Goal: Information Seeking & Learning: Learn about a topic

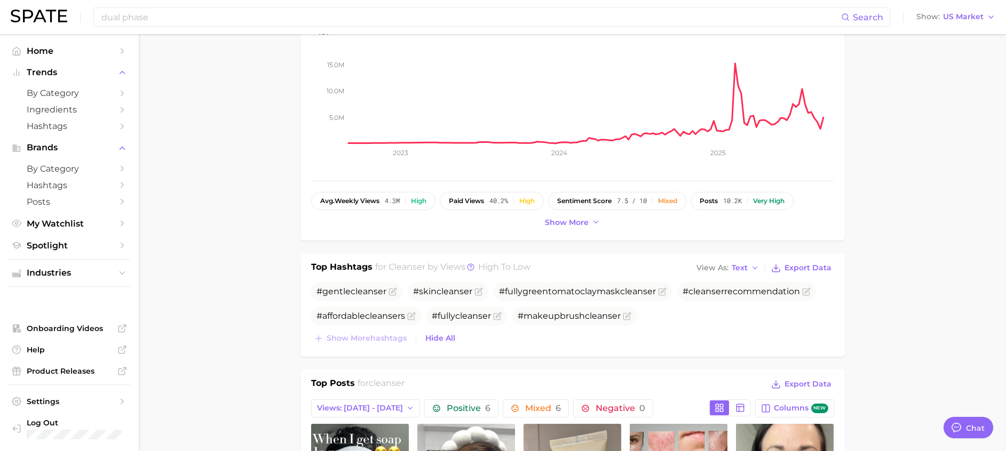
scroll to position [1200, 0]
drag, startPoint x: 480, startPoint y: 35, endPoint x: 476, endPoint y: 28, distance: 8.6
click at [478, 34] on div "+422.8% YoY 5.0m 10.0m 15.0m 2023 2024 2025" at bounding box center [572, 91] width 523 height 158
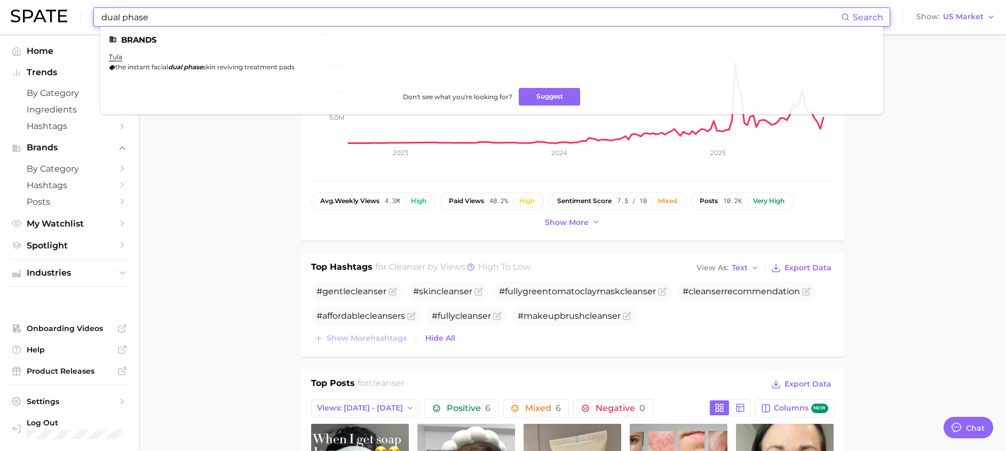
click at [475, 17] on input "dual phase" at bounding box center [470, 17] width 740 height 18
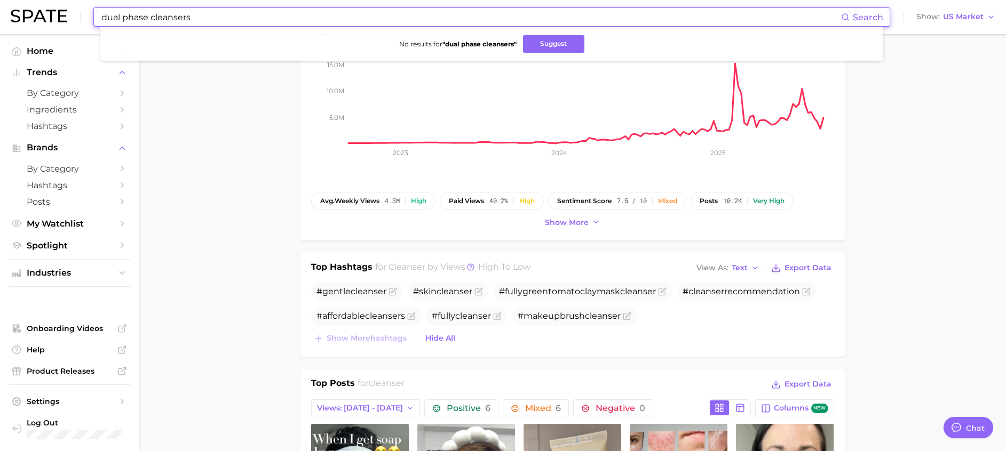
click at [451, 16] on input "dual phase cleansers" at bounding box center [470, 17] width 740 height 18
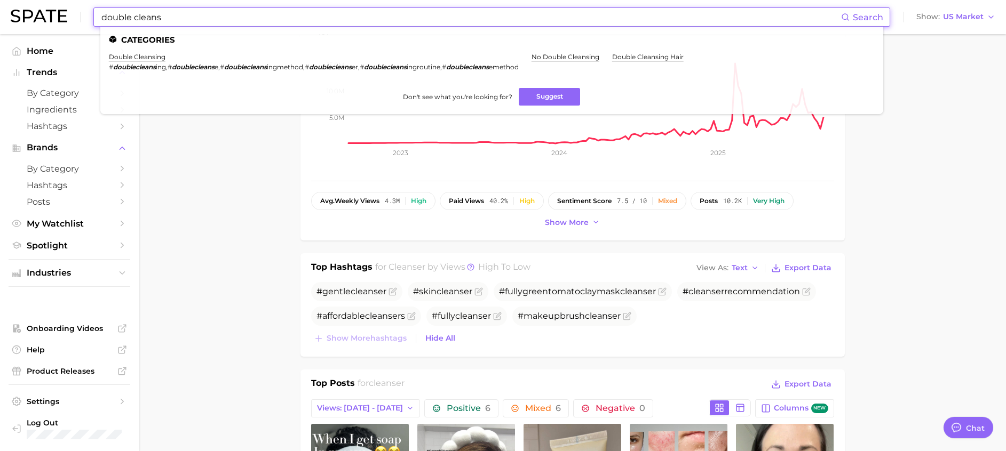
type input "double cleans"
click at [154, 52] on ul "Categories double cleansing # doublecleans ing , # doublecleans e , # doublecle…" at bounding box center [491, 70] width 783 height 87
click at [152, 50] on ul "Categories double cleansing # doublecleans ing , # doublecleans e , # doublecle…" at bounding box center [491, 70] width 783 height 87
click at [152, 56] on link "double cleansing" at bounding box center [137, 57] width 57 height 8
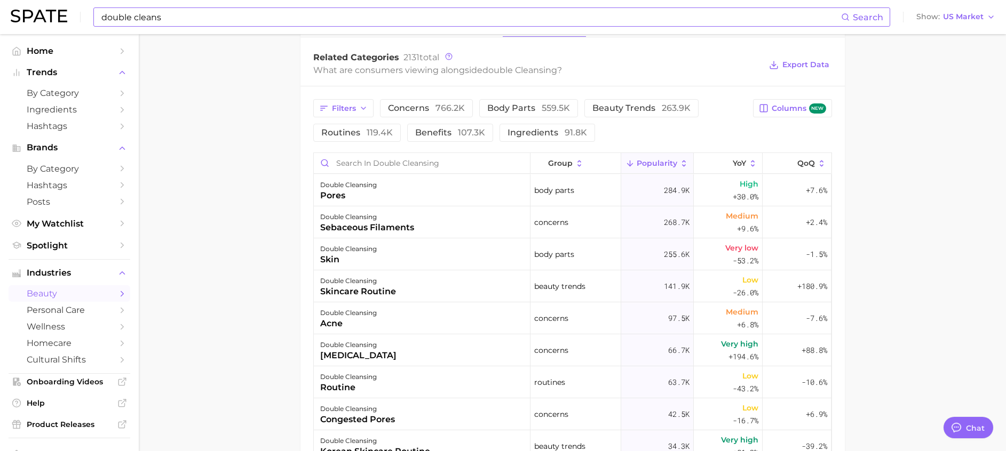
scroll to position [344, 0]
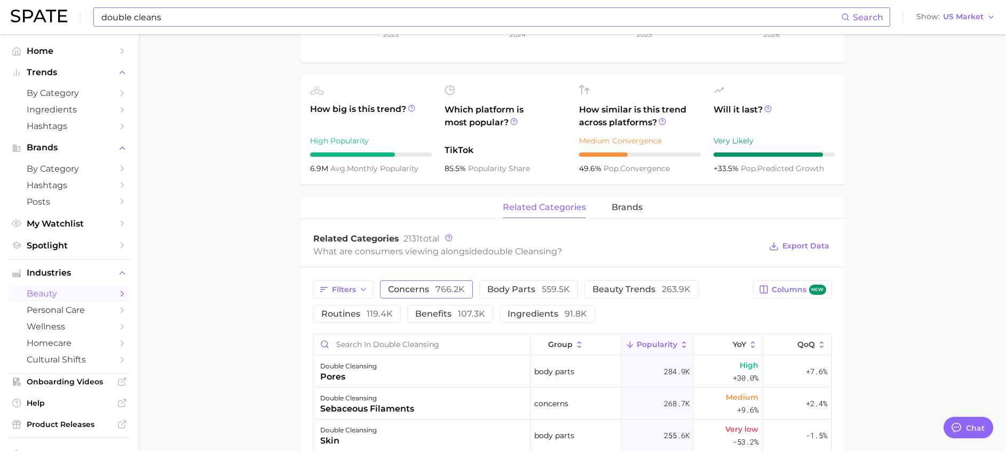
click at [439, 291] on span "766.2k" at bounding box center [449, 289] width 29 height 10
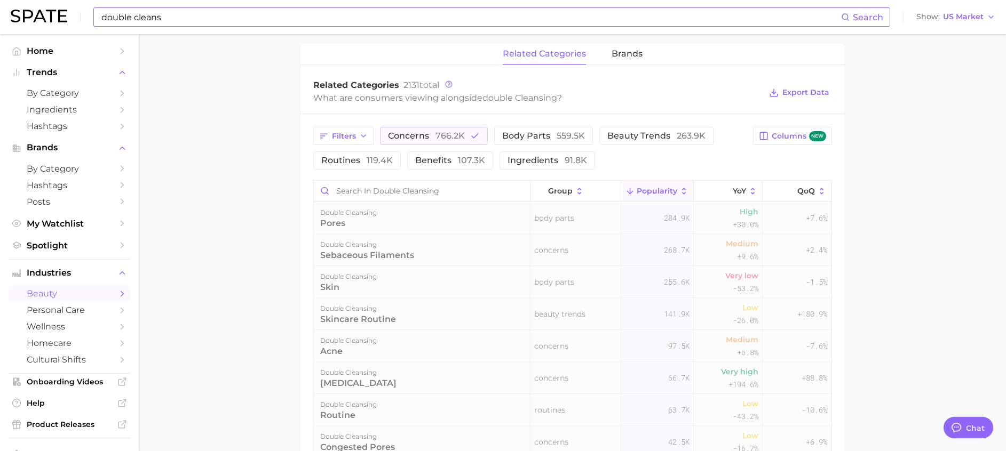
scroll to position [504, 0]
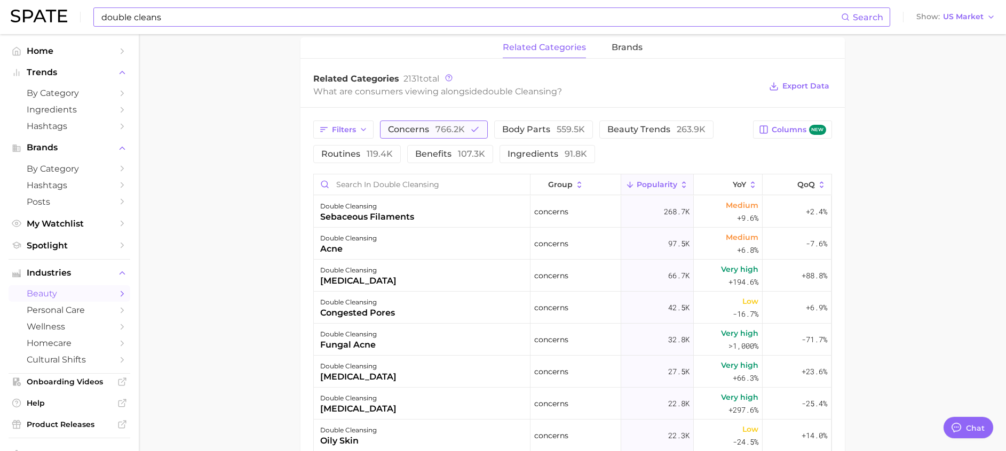
click at [441, 133] on span "766.2k" at bounding box center [449, 129] width 29 height 10
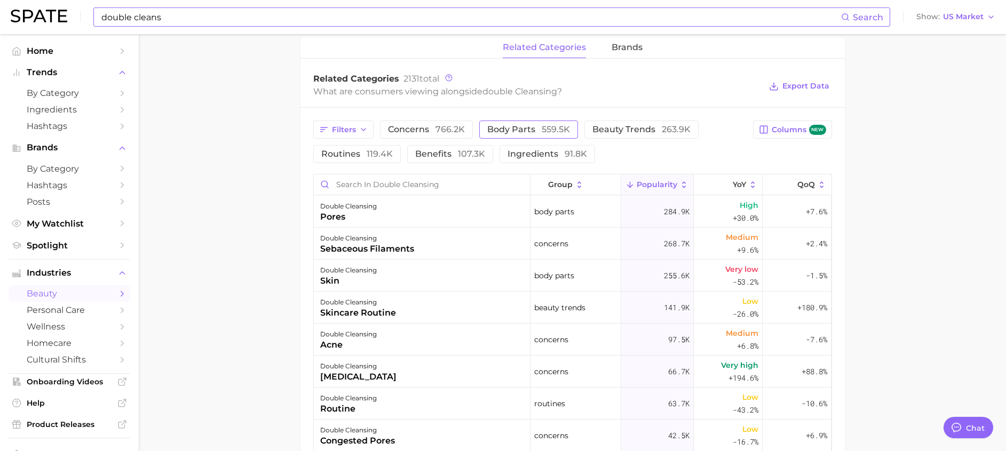
click at [515, 133] on span "body parts 559.5k" at bounding box center [528, 129] width 83 height 9
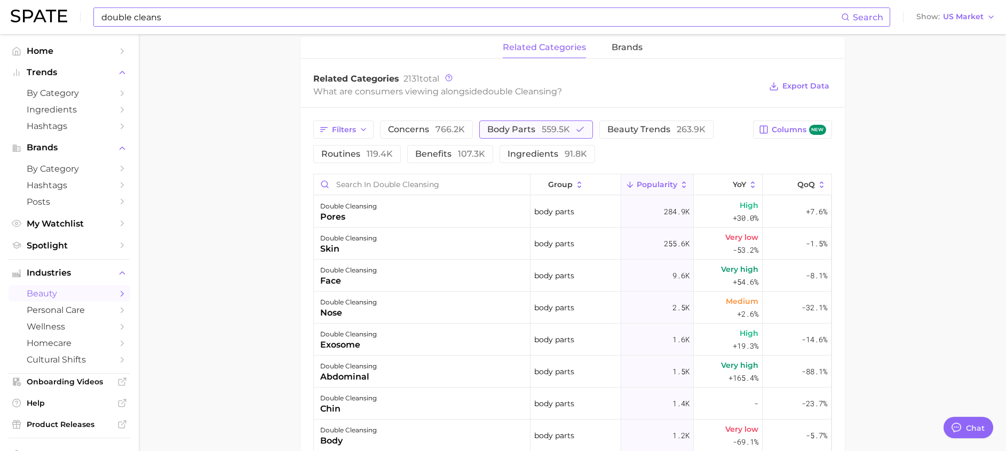
click at [541, 132] on span "559.5k" at bounding box center [555, 129] width 28 height 10
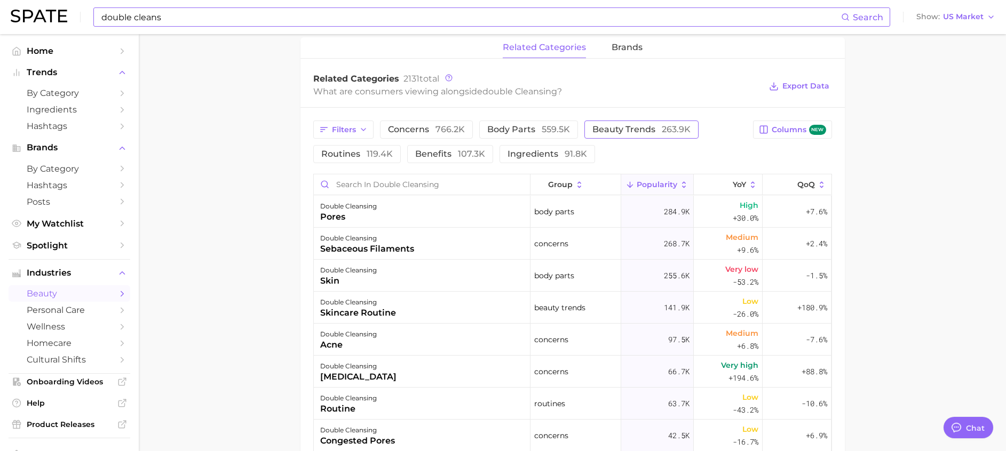
click at [641, 130] on span "beauty trends 263.9k" at bounding box center [641, 129] width 98 height 9
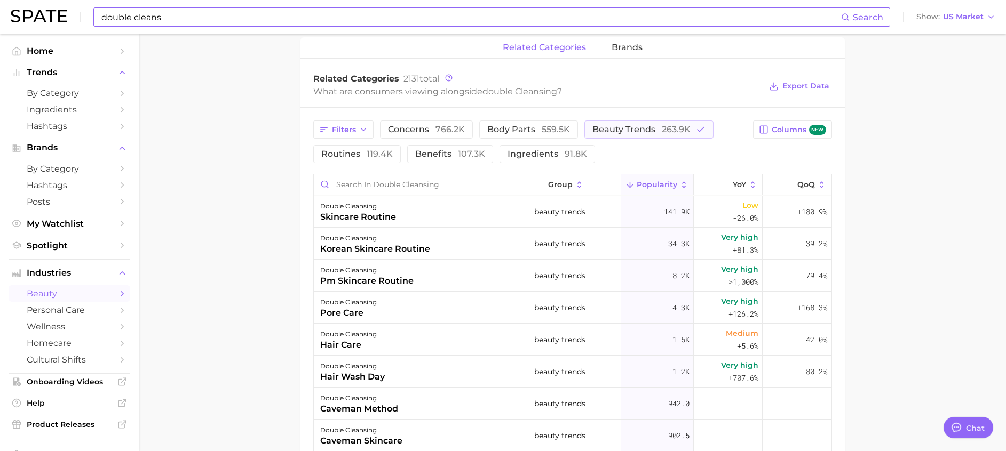
drag, startPoint x: 641, startPoint y: 130, endPoint x: 591, endPoint y: 141, distance: 51.4
click at [639, 131] on span "beauty trends 263.9k" at bounding box center [641, 129] width 98 height 9
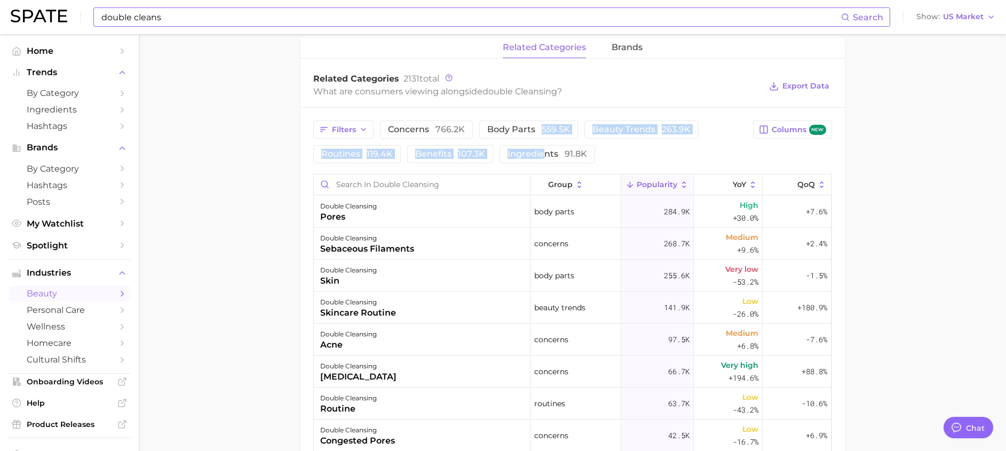
click at [541, 143] on div "Filters concerns 766.2k body parts 559.5k beauty trends 263.9k routines 119.4k …" at bounding box center [530, 142] width 434 height 43
click at [580, 153] on span "91.8k" at bounding box center [575, 154] width 22 height 10
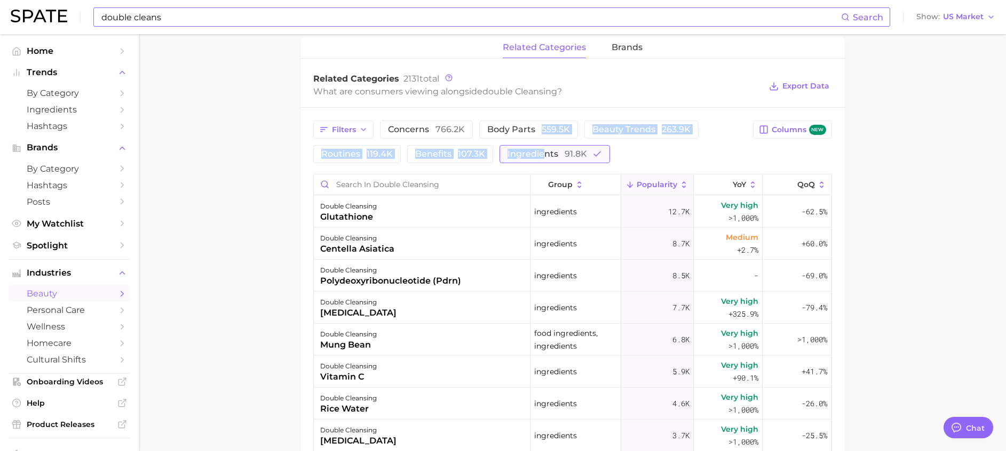
drag, startPoint x: 587, startPoint y: 157, endPoint x: 576, endPoint y: 158, distance: 11.2
click at [587, 158] on button "ingredients 91.8k" at bounding box center [554, 154] width 110 height 18
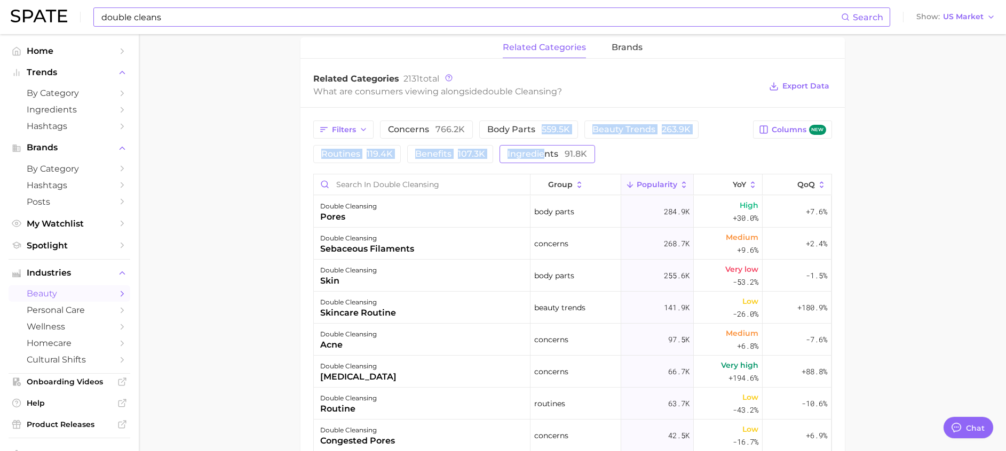
drag, startPoint x: 627, startPoint y: 154, endPoint x: 537, endPoint y: 158, distance: 90.2
click at [627, 154] on div "Filters concerns 766.2k body parts 559.5k beauty trends 263.9k routines 119.4k …" at bounding box center [530, 142] width 434 height 43
click at [216, 159] on main "1. skincare 2. face products 3. skincare routines 4. double cleansing Overview …" at bounding box center [572, 111] width 867 height 1161
click at [338, 158] on span "routines 119.4k" at bounding box center [356, 154] width 71 height 9
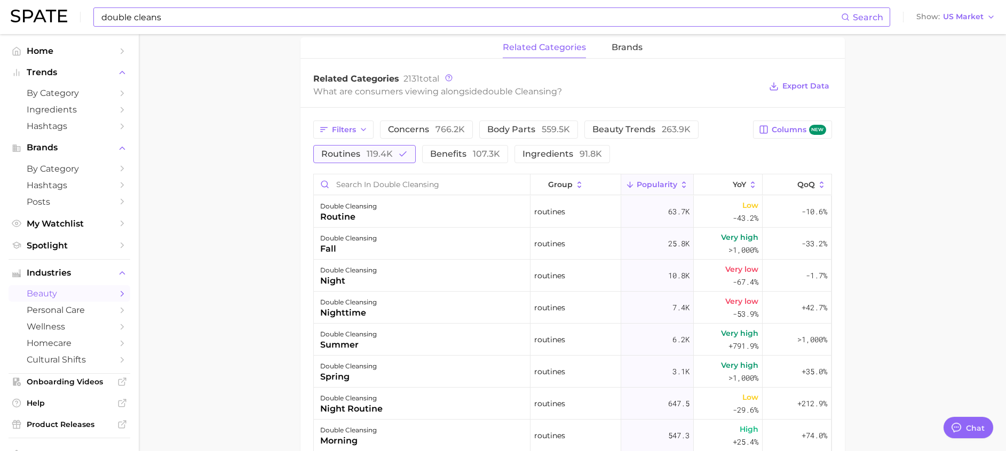
click at [339, 158] on span "routines 119.4k" at bounding box center [356, 154] width 71 height 9
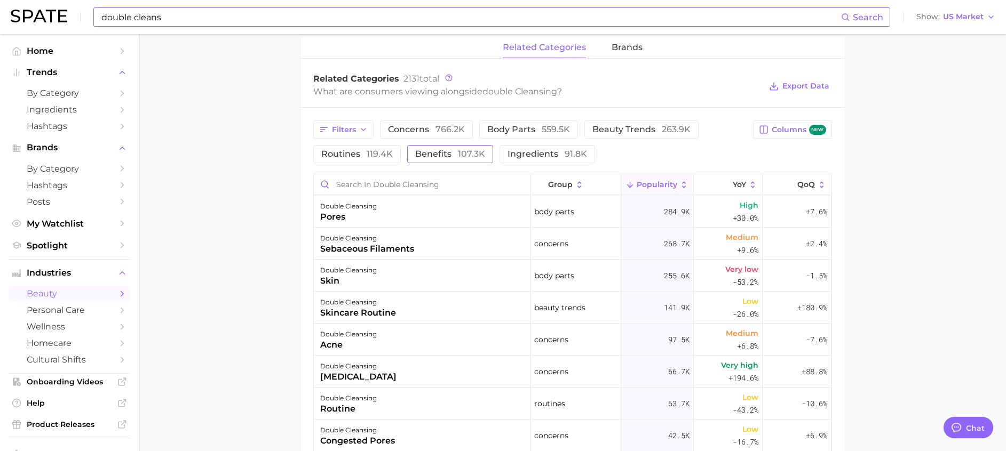
click at [458, 156] on span "107.3k" at bounding box center [471, 154] width 27 height 10
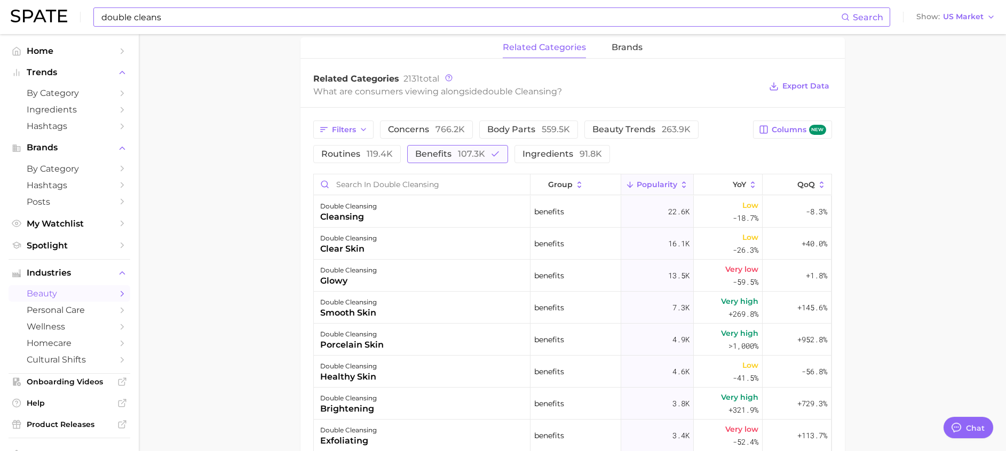
click at [458, 156] on span "107.3k" at bounding box center [471, 154] width 27 height 10
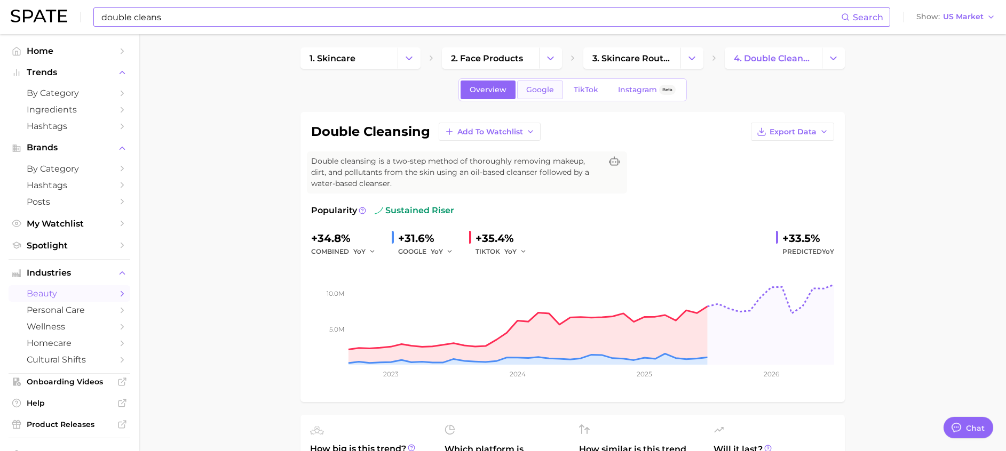
scroll to position [0, 0]
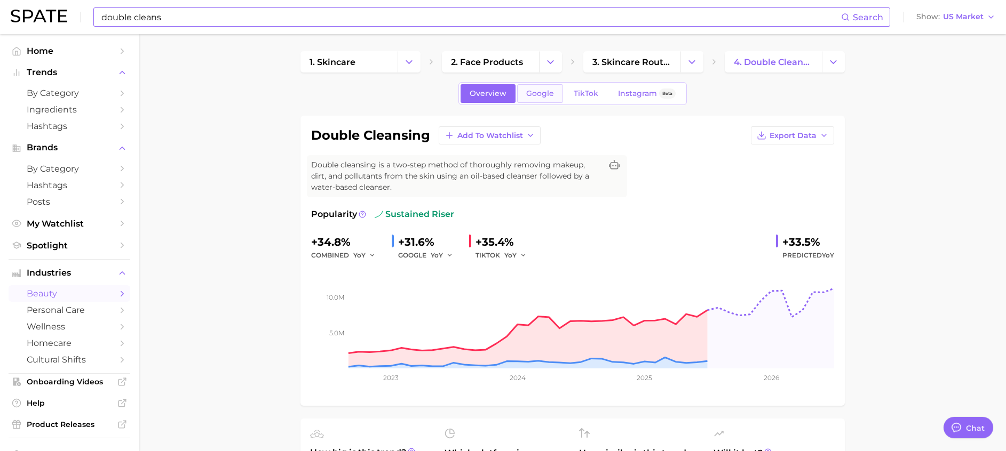
click at [525, 84] on link "Google" at bounding box center [540, 93] width 46 height 19
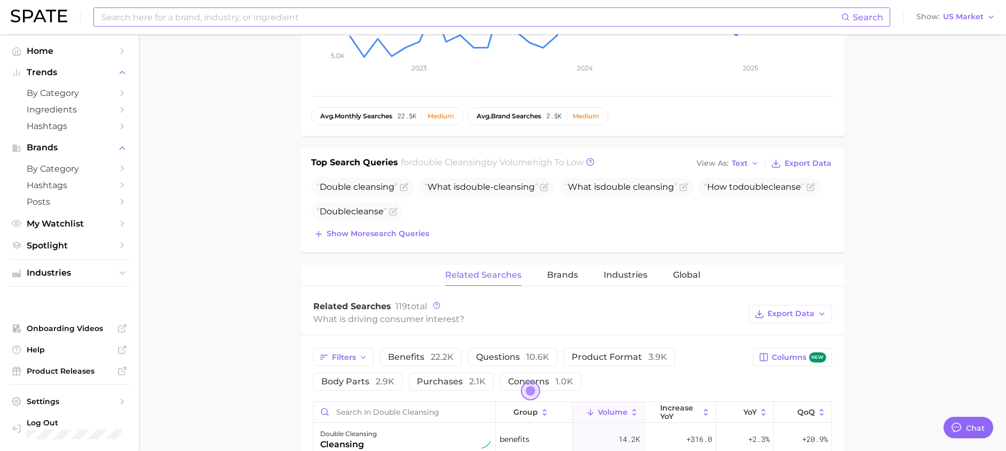
scroll to position [320, 0]
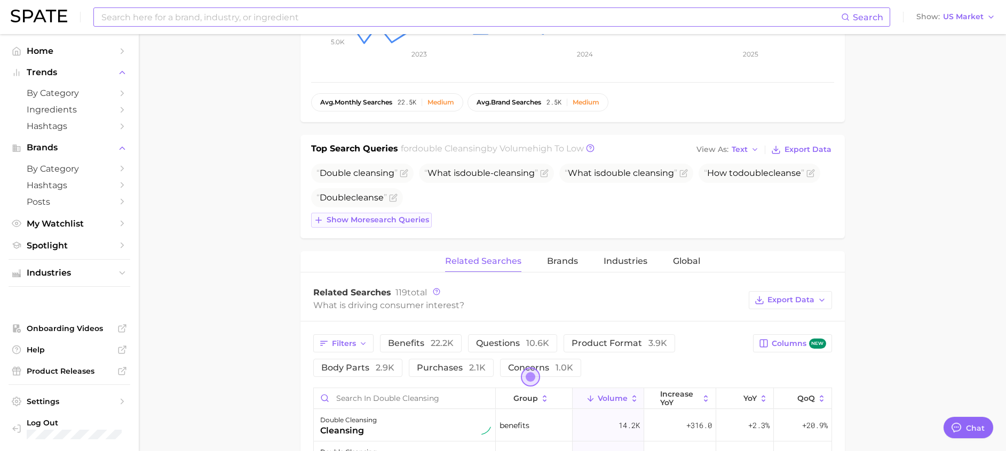
click at [422, 219] on span "Show more search queries" at bounding box center [377, 220] width 102 height 9
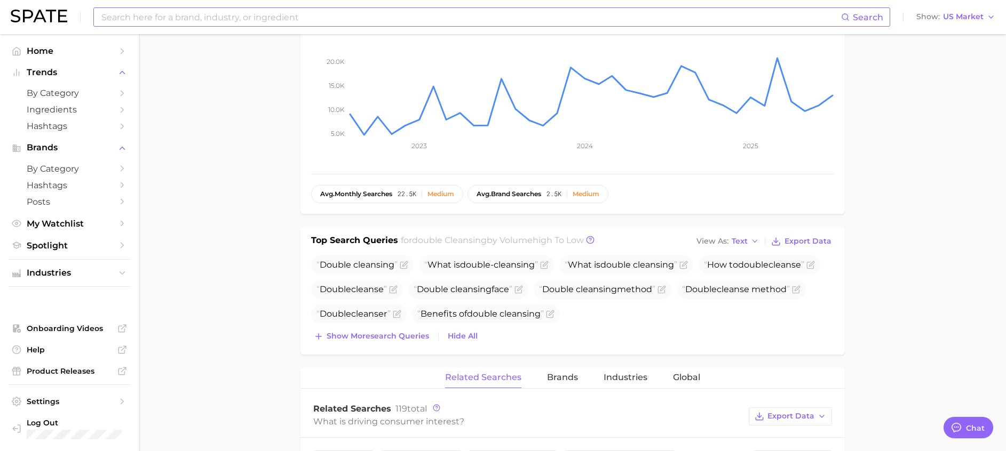
scroll to position [0, 0]
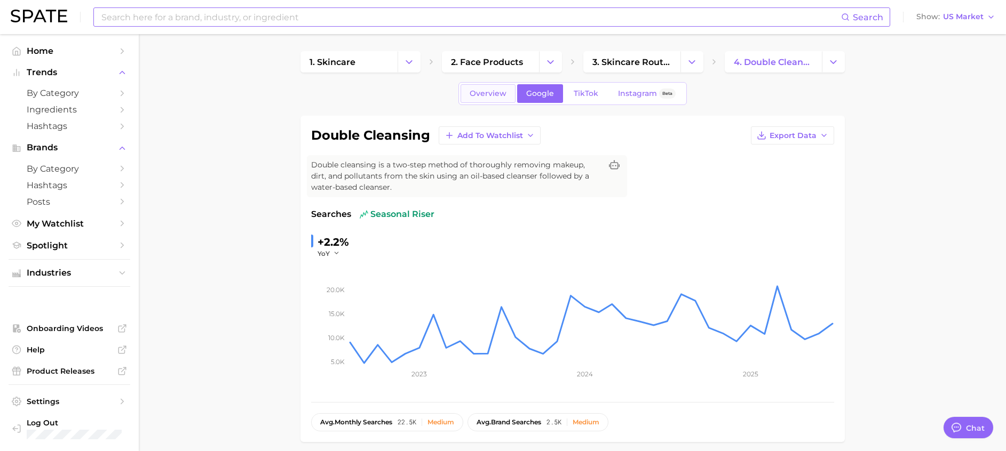
click at [511, 100] on link "Overview" at bounding box center [487, 93] width 55 height 19
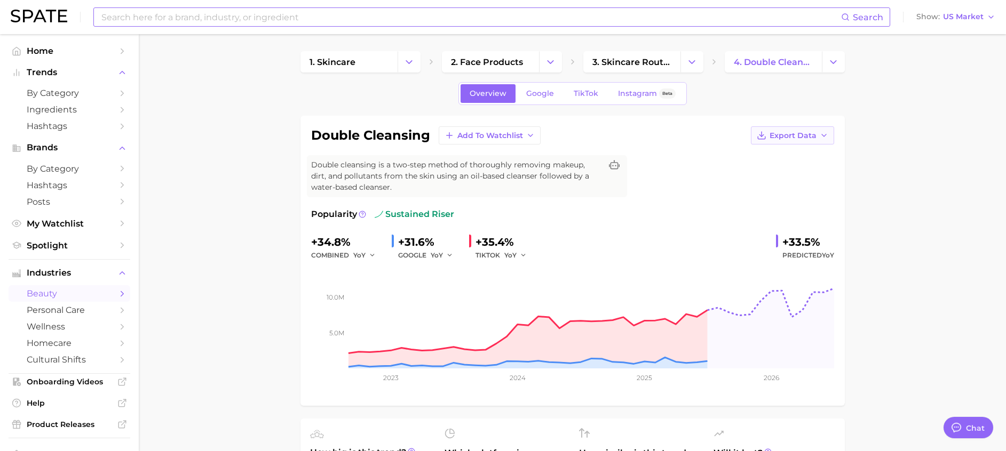
click at [788, 139] on span "Export Data" at bounding box center [792, 135] width 47 height 9
click at [777, 179] on span "Time Series Image" at bounding box center [770, 174] width 71 height 9
